Goal: Transaction & Acquisition: Purchase product/service

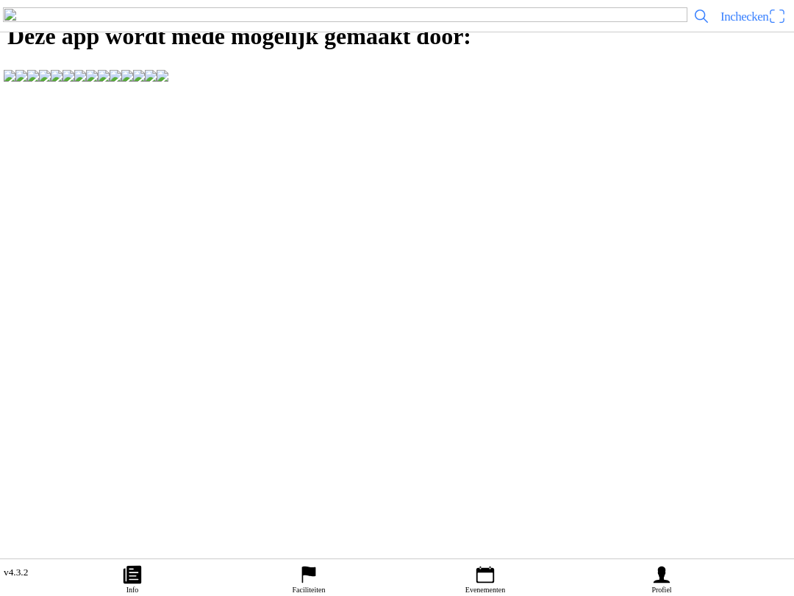
click at [471, 567] on link "Evenementen" at bounding box center [485, 577] width 176 height 37
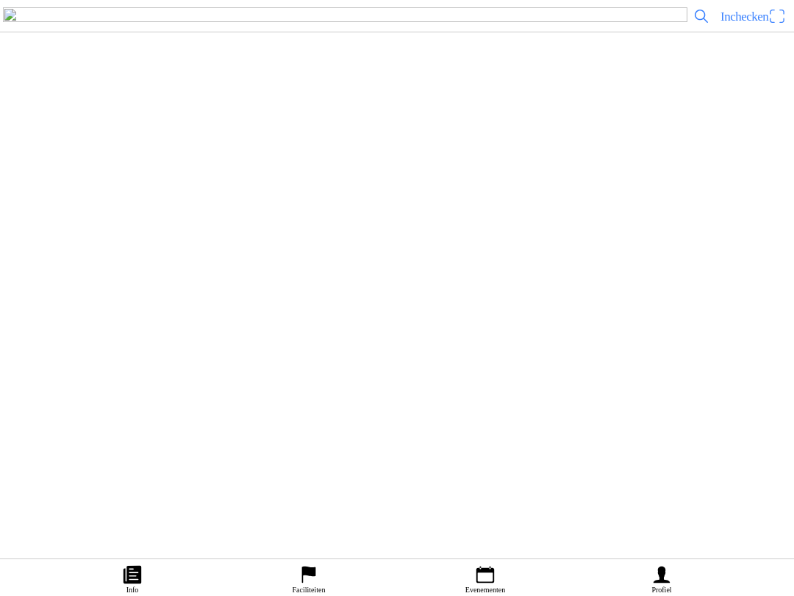
click at [489, 580] on icon "calendar" at bounding box center [486, 574] width 18 height 17
click at [359, 291] on div "[DATE] 15:00 VAMAC Vrijetraining Woensdag VAMAC Varsseveld" at bounding box center [427, 262] width 724 height 60
click at [70, 317] on span "Ticket kopen" at bounding box center [40, 307] width 60 height 20
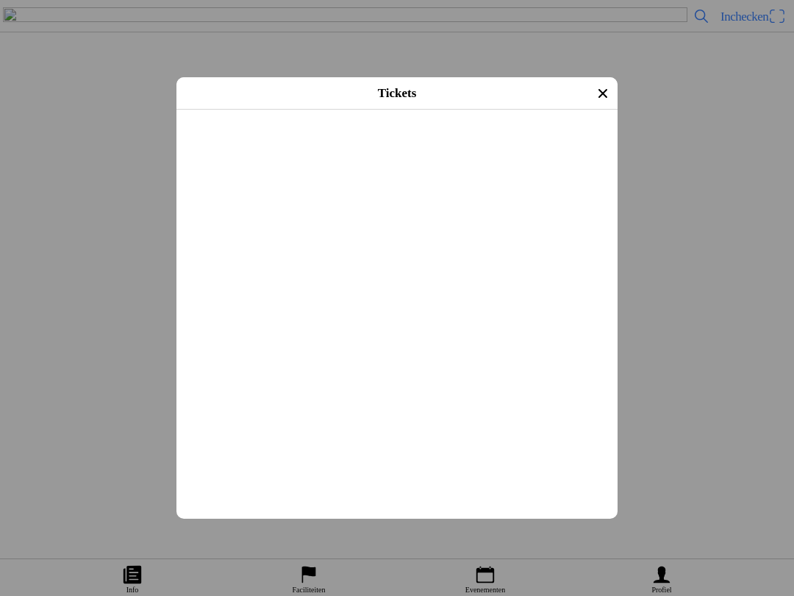
scroll to position [463, 0]
click at [577, 171] on button "button" at bounding box center [402, 151] width 429 height 38
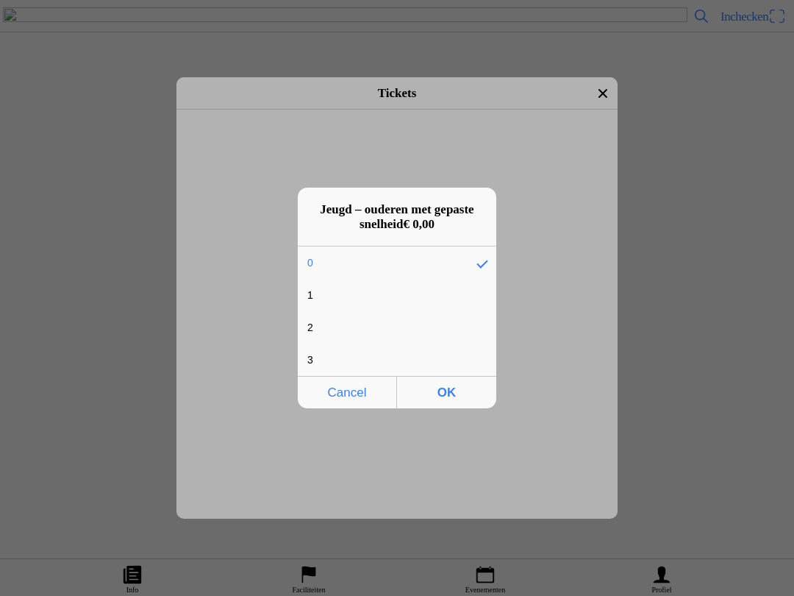
click at [369, 285] on div "1" at bounding box center [386, 294] width 176 height 31
click at [449, 385] on span "OK" at bounding box center [447, 392] width 90 height 30
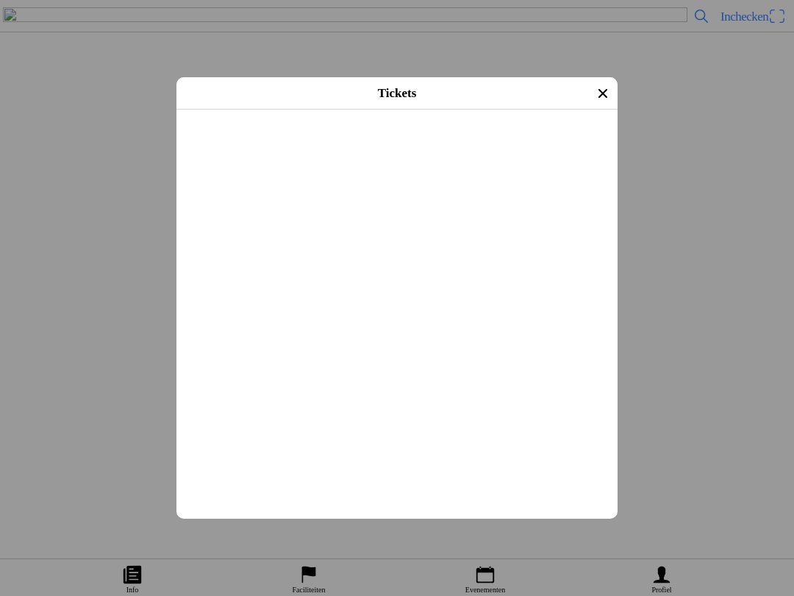
click at [432, 431] on span "Afrekenen" at bounding box center [397, 414] width 415 height 33
click at [237, 160] on button "button" at bounding box center [402, 135] width 429 height 49
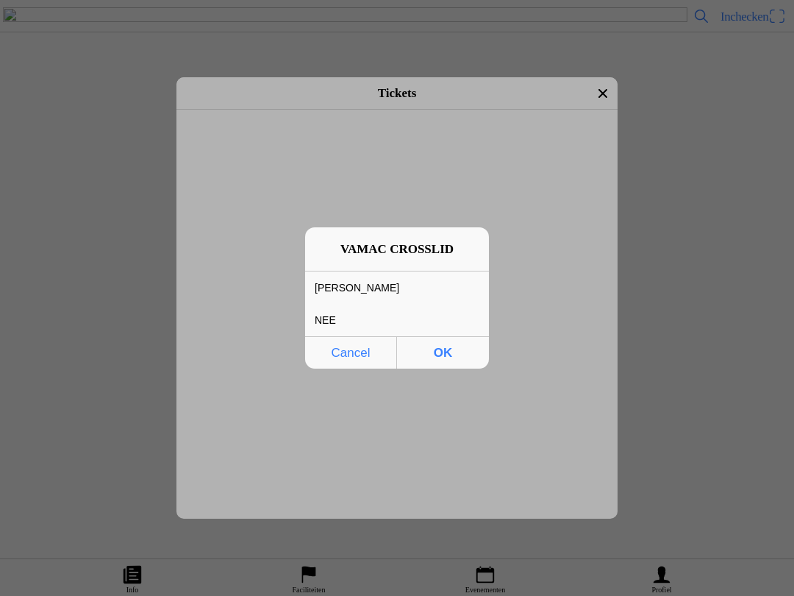
click at [337, 285] on div "[PERSON_NAME]" at bounding box center [386, 287] width 162 height 31
click at [445, 354] on span "OK" at bounding box center [443, 353] width 83 height 30
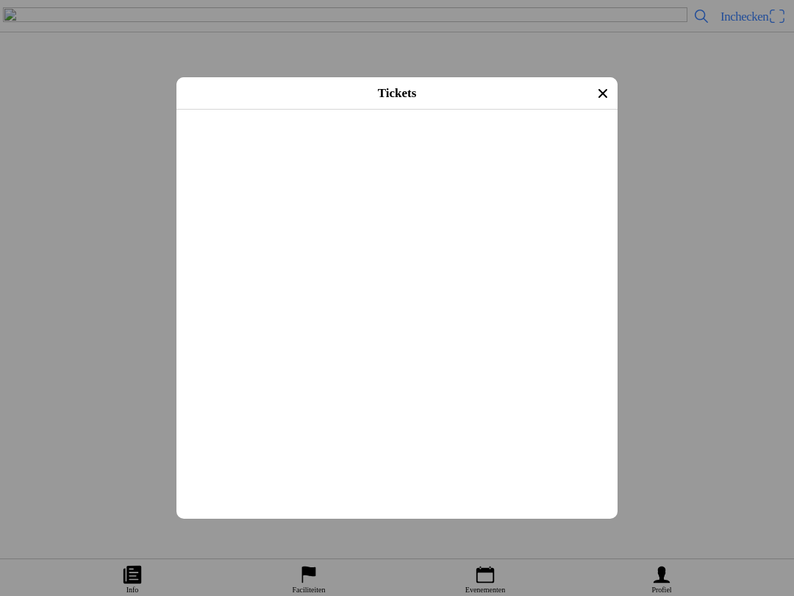
scroll to position [490, 0]
click at [335, 418] on span "Afrekenen" at bounding box center [397, 401] width 415 height 33
click at [326, 418] on span "Afrekenen" at bounding box center [397, 401] width 415 height 33
